Goal: Task Accomplishment & Management: Complete application form

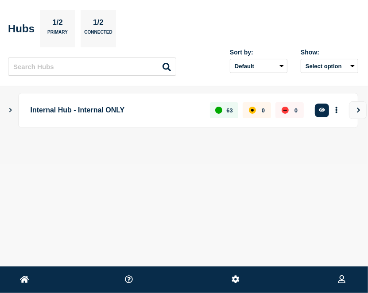
click at [103, 114] on p "Internal Hub - Internal ONLY" at bounding box center [115, 110] width 169 height 16
click at [320, 109] on icon "button" at bounding box center [322, 110] width 7 height 6
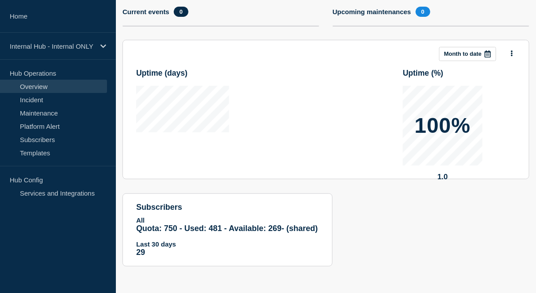
scroll to position [110, 0]
click at [46, 100] on link "Incident" at bounding box center [53, 99] width 107 height 13
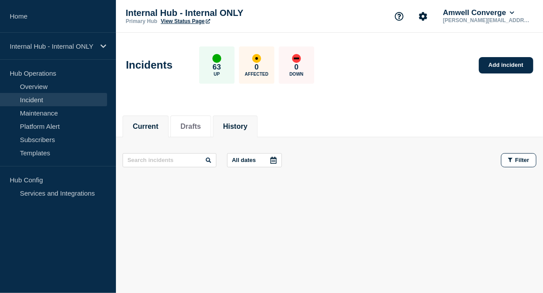
click at [239, 134] on li "History" at bounding box center [235, 127] width 45 height 22
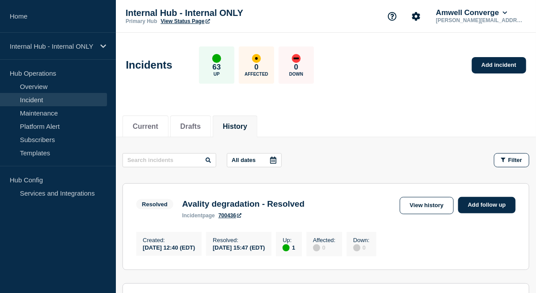
click at [350, 124] on div "Current Drafts History" at bounding box center [326, 122] width 407 height 30
click at [367, 68] on link "Add incident" at bounding box center [499, 65] width 54 height 16
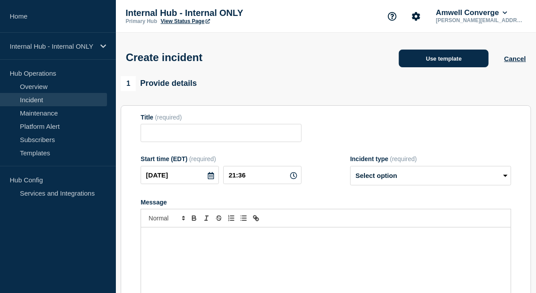
click at [367, 61] on button "Use template" at bounding box center [444, 59] width 90 height 18
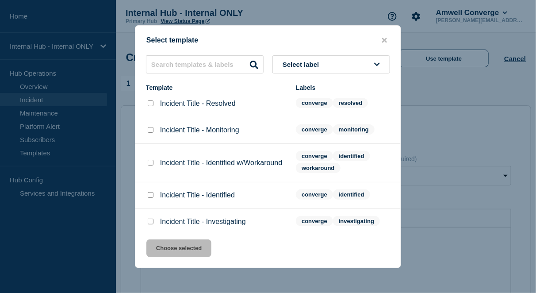
scroll to position [10, 0]
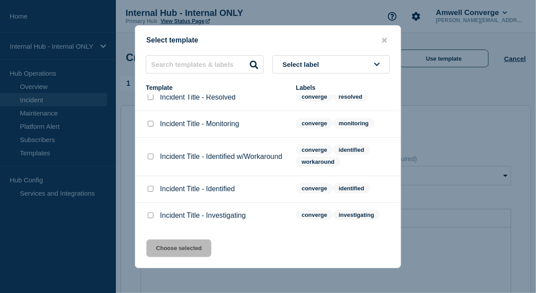
click at [155, 219] on div "Incident Title - Investigating" at bounding box center [216, 215] width 141 height 9
click at [148, 217] on input "Incident Title - Investigating checkbox" at bounding box center [151, 215] width 6 height 6
checkbox input "true"
click at [191, 249] on button "Choose selected" at bounding box center [178, 248] width 65 height 18
type input "Incident Title - Investigating"
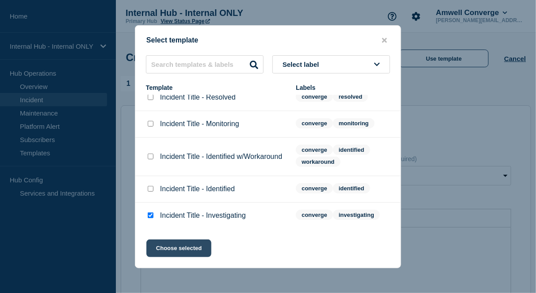
select select "investigating"
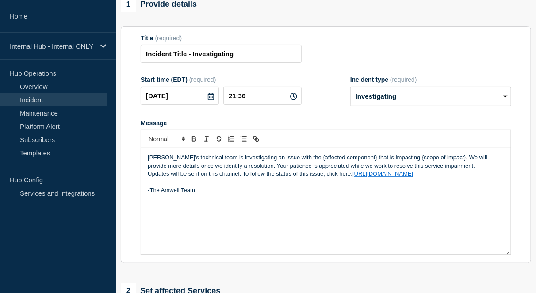
scroll to position [177, 0]
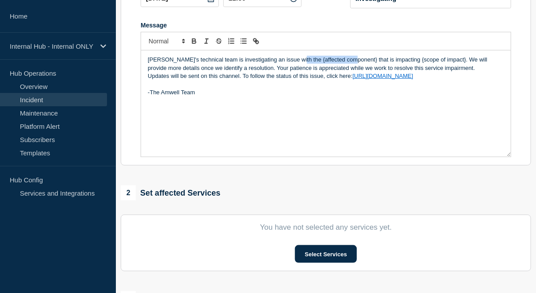
drag, startPoint x: 294, startPoint y: 62, endPoint x: 347, endPoint y: 60, distance: 53.6
click at [347, 60] on p "[PERSON_NAME]'s technical team is investigating an issue with the {affected com…" at bounding box center [326, 64] width 357 height 16
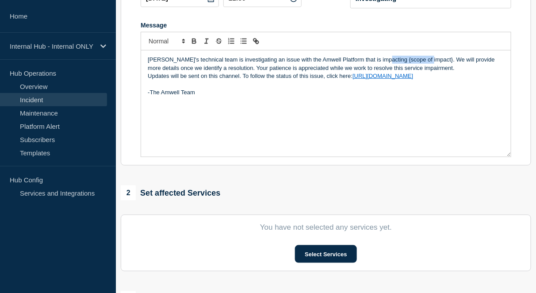
drag, startPoint x: 380, startPoint y: 62, endPoint x: 424, endPoint y: 63, distance: 44.3
click at [367, 63] on p "[PERSON_NAME]'s technical team is investigating an issue with the Amwell Platfo…" at bounding box center [326, 64] width 357 height 16
click at [286, 72] on p "[PERSON_NAME]'s technical team is investigating an issue with the Amwell Platfo…" at bounding box center [326, 64] width 357 height 16
click at [235, 104] on div "[PERSON_NAME]'s technical team is investigating an issue with the Amwell Platfo…" at bounding box center [326, 103] width 370 height 106
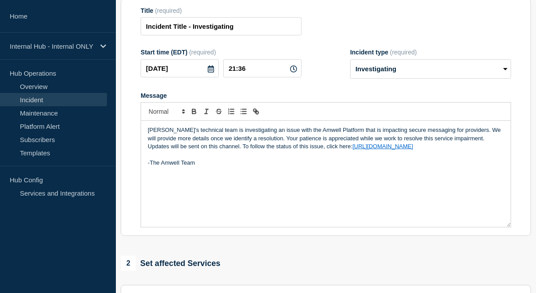
scroll to position [266, 0]
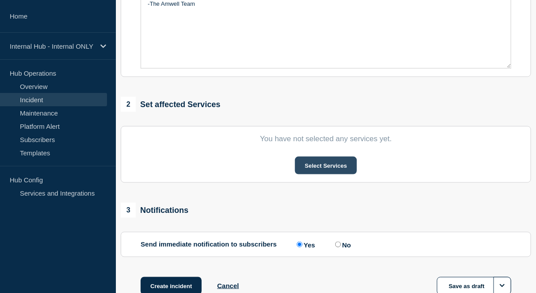
click at [313, 163] on button "Select Services" at bounding box center [326, 166] width 62 height 18
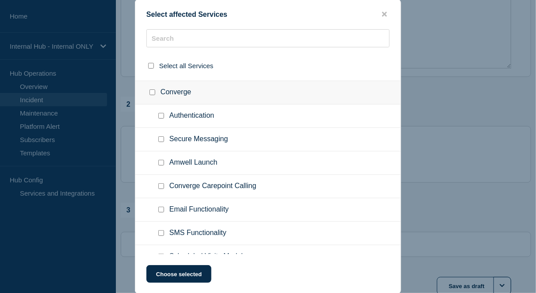
scroll to position [354, 0]
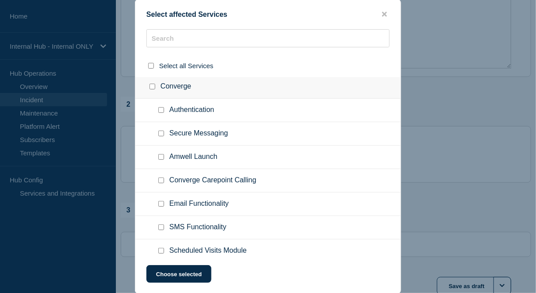
click at [162, 131] on input "Secure Messaging checkbox" at bounding box center [161, 134] width 6 height 6
checkbox input "true"
click at [150, 84] on input "Converge checkbox" at bounding box center [153, 87] width 6 height 6
checkbox input "true"
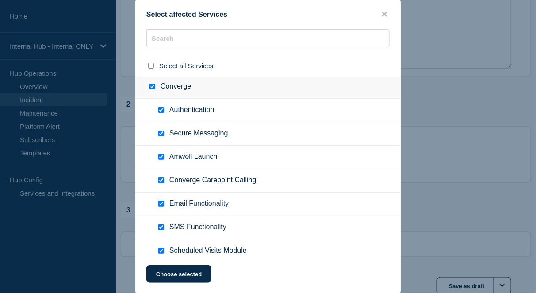
checkbox input "true"
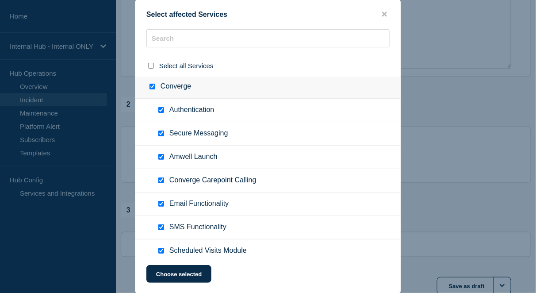
checkbox input "true"
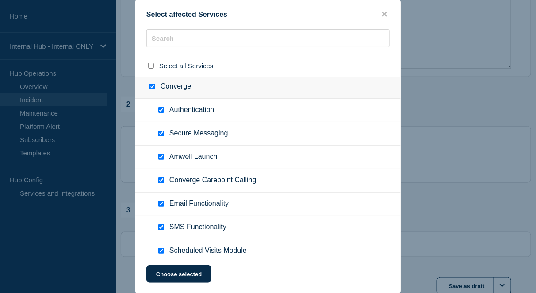
checkbox input "true"
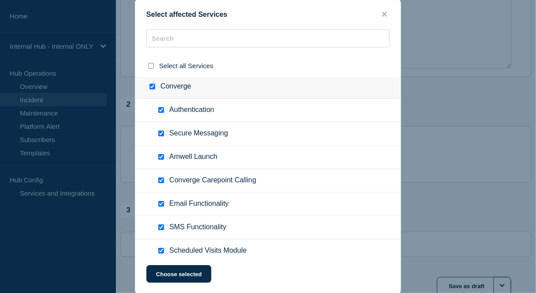
checkbox input "true"
click at [153, 84] on input "Converge checkbox" at bounding box center [153, 87] width 6 height 6
checkbox input "false"
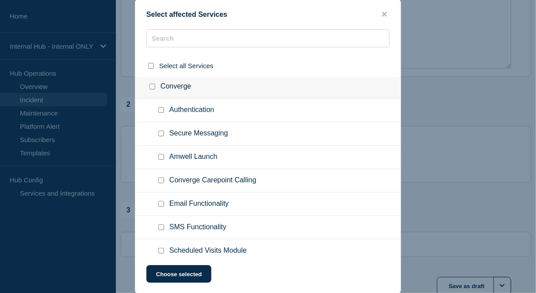
checkbox input "false"
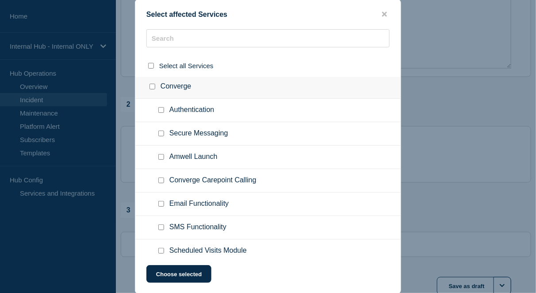
checkbox input "false"
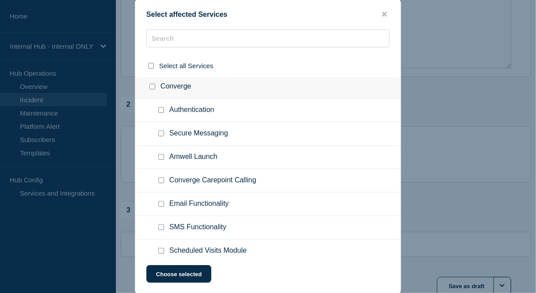
checkbox input "false"
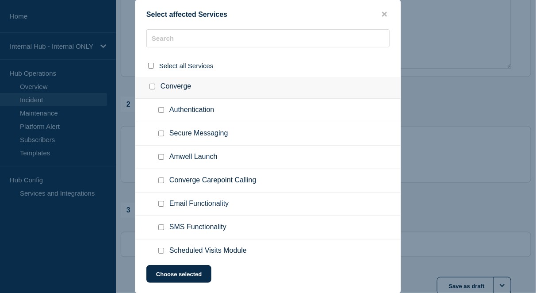
checkbox input "false"
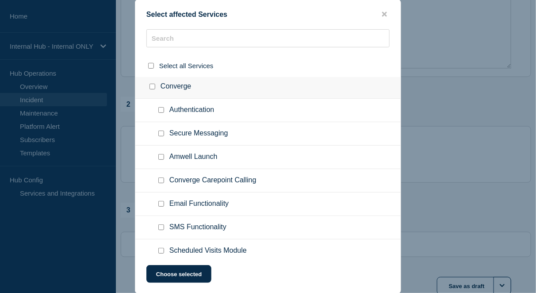
click at [163, 131] on input "Secure Messaging checkbox" at bounding box center [161, 134] width 6 height 6
checkbox input "true"
click at [191, 275] on button "Choose selected" at bounding box center [178, 274] width 65 height 18
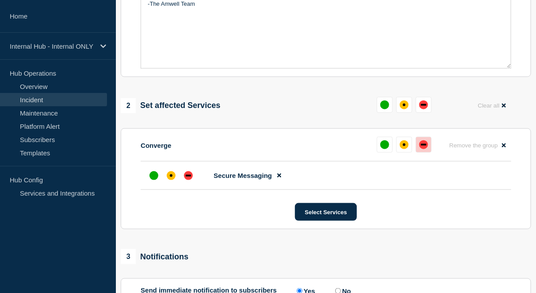
click at [367, 148] on button at bounding box center [424, 145] width 16 height 16
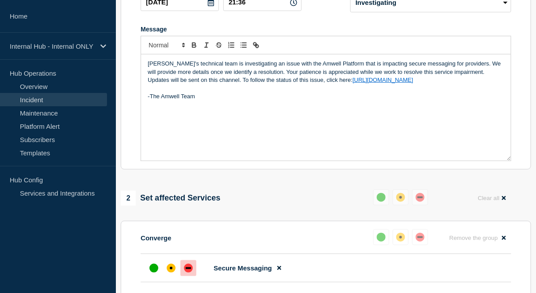
scroll to position [221, 0]
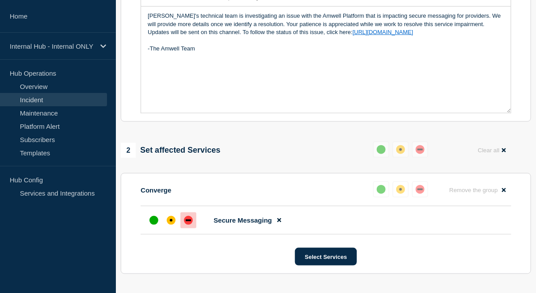
click at [270, 159] on div "2 Set affected Services Reset Clear all" at bounding box center [326, 150] width 411 height 17
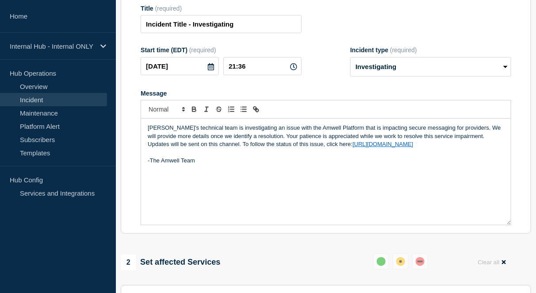
scroll to position [0, 0]
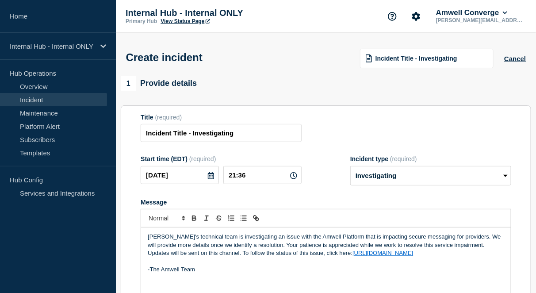
click at [294, 241] on p "[PERSON_NAME]'s technical team is investigating an issue with the Amwell Platfo…" at bounding box center [326, 241] width 357 height 16
click at [315, 239] on p "[PERSON_NAME]'s technical team is investigating an issue with the Amwell Platfo…" at bounding box center [326, 241] width 357 height 16
drag, startPoint x: 121, startPoint y: 129, endPoint x: 114, endPoint y: 128, distance: 6.7
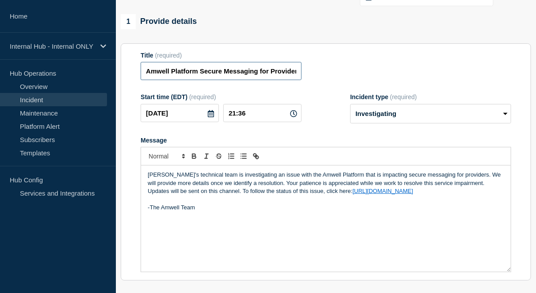
drag, startPoint x: 269, startPoint y: 76, endPoint x: 127, endPoint y: 71, distance: 142.1
click at [127, 71] on section "Title (required) Amwell Platform Secure Messaging for Providers Down Start time…" at bounding box center [326, 162] width 411 height 238
click at [193, 72] on input "Amwell Platform Secure Messaging for Providers Down" at bounding box center [221, 71] width 161 height 18
click at [200, 73] on input "Amwell Platform Secure Messaging for Providers Down" at bounding box center [221, 71] width 161 height 18
click at [235, 74] on input "Amwell Platform Secure Messaging for Providers Down" at bounding box center [221, 71] width 161 height 18
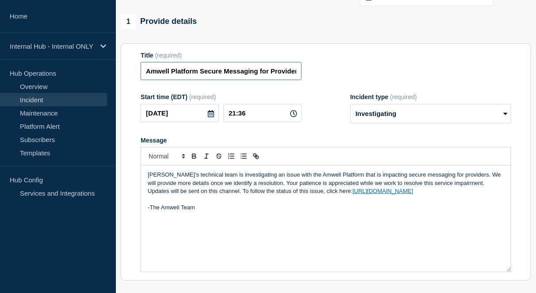
click at [203, 72] on input "Amwell Platform Secure Messaging for Providers Down" at bounding box center [221, 71] width 161 height 18
click at [197, 73] on input "Amwell Platform Secure Messaging for Providers Down" at bounding box center [221, 71] width 161 height 18
click at [226, 72] on input "Amwell Platform Secure Messaging for Providers Down" at bounding box center [221, 71] width 161 height 18
drag, startPoint x: 239, startPoint y: 74, endPoint x: 312, endPoint y: 74, distance: 73.0
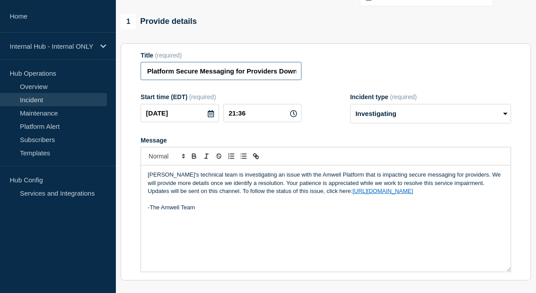
click at [312, 74] on div "Title (required) Amwell Platform Secure Messaging for Providers Down" at bounding box center [326, 66] width 371 height 29
click at [263, 74] on input "Amwell Platform Secure Messaging for Providers Down" at bounding box center [221, 71] width 161 height 18
type input "Amwell Platform Secure Messaging for Providers Down"
click at [332, 86] on form "Title (required) Amwell Platform Secure Messaging for Providers Down Start time…" at bounding box center [326, 162] width 371 height 221
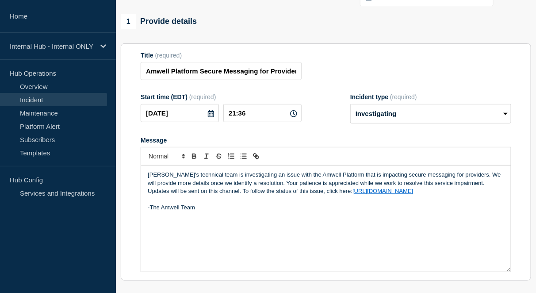
click at [310, 88] on form "Title (required) Amwell Platform Secure Messaging for Providers Down Start time…" at bounding box center [326, 162] width 371 height 221
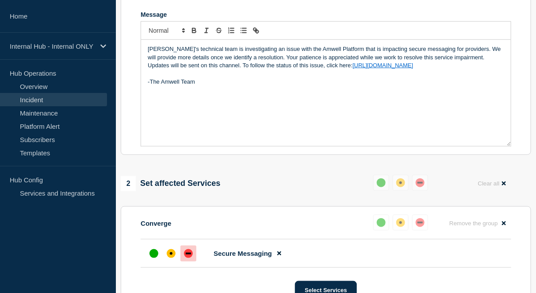
scroll to position [372, 0]
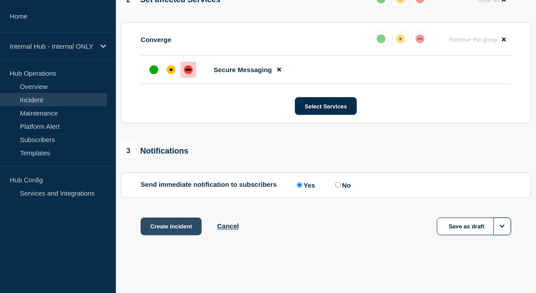
click at [175, 227] on button "Create incident" at bounding box center [171, 227] width 61 height 18
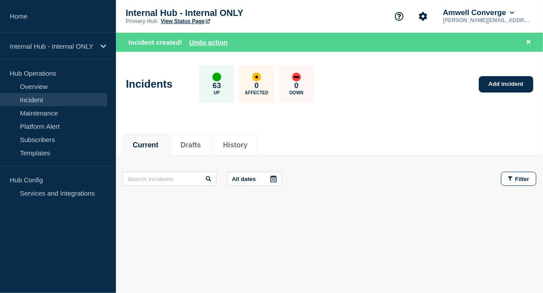
click at [367, 208] on div at bounding box center [329, 206] width 425 height 8
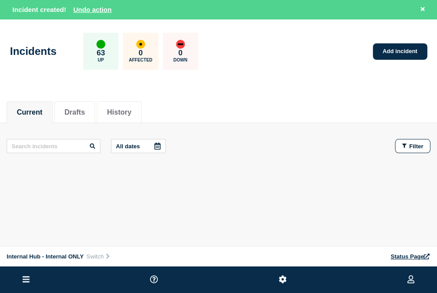
click at [224, 212] on div "Current Drafts History Current Drafts History All dates Filter" at bounding box center [218, 167] width 437 height 150
click at [329, 156] on div "All dates Filter" at bounding box center [219, 154] width 424 height 30
click at [293, 192] on div "Current Drafts History Current Drafts History All dates Filter" at bounding box center [218, 167] width 437 height 150
click at [357, 196] on div "Current Drafts History Current Drafts History All dates Filter" at bounding box center [218, 167] width 437 height 150
click at [266, 191] on div "Current Drafts History Current Drafts History All dates Filter" at bounding box center [218, 167] width 437 height 150
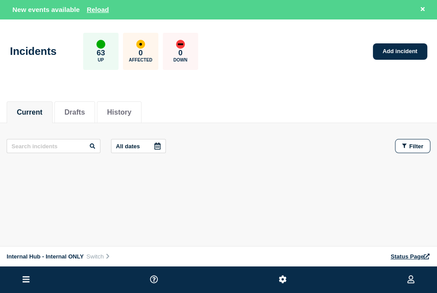
drag, startPoint x: 213, startPoint y: 225, endPoint x: 220, endPoint y: 219, distance: 9.1
click at [213, 225] on div "Current Drafts History Current Drafts History All dates Filter" at bounding box center [218, 167] width 437 height 150
click at [96, 228] on div "Current Drafts History Current Drafts History All dates Filter" at bounding box center [218, 167] width 437 height 150
click at [141, 210] on div "Current Drafts History Current Drafts History All dates Filter" at bounding box center [218, 167] width 437 height 150
click at [159, 216] on div "Current Drafts History Current Drafts History All dates Filter" at bounding box center [218, 167] width 437 height 150
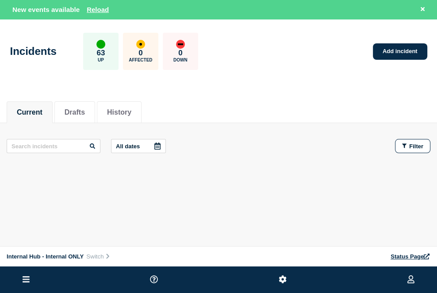
click at [160, 206] on div "Current Drafts History Current Drafts History All dates Filter" at bounding box center [218, 167] width 437 height 150
